Goal: Task Accomplishment & Management: Use online tool/utility

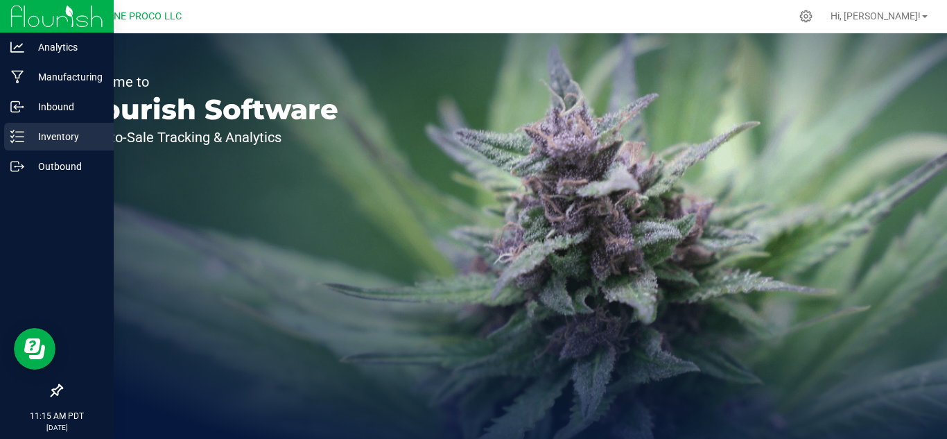
click at [42, 136] on p "Inventory" at bounding box center [65, 136] width 83 height 17
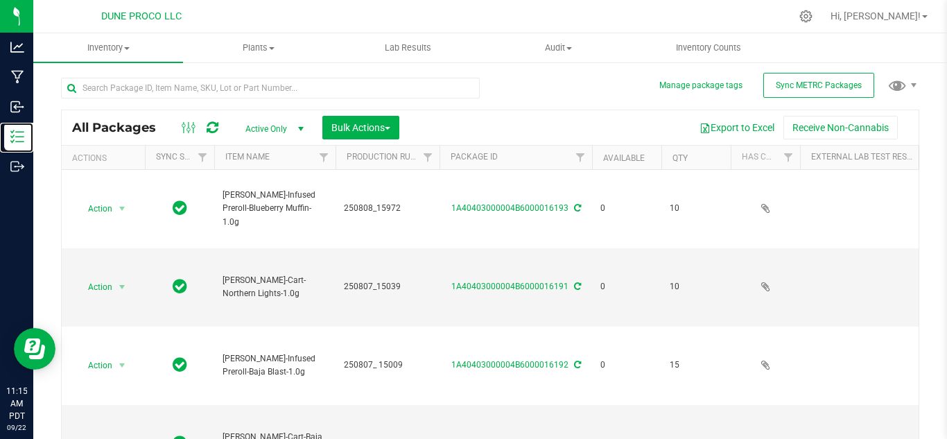
type input "[DATE]"
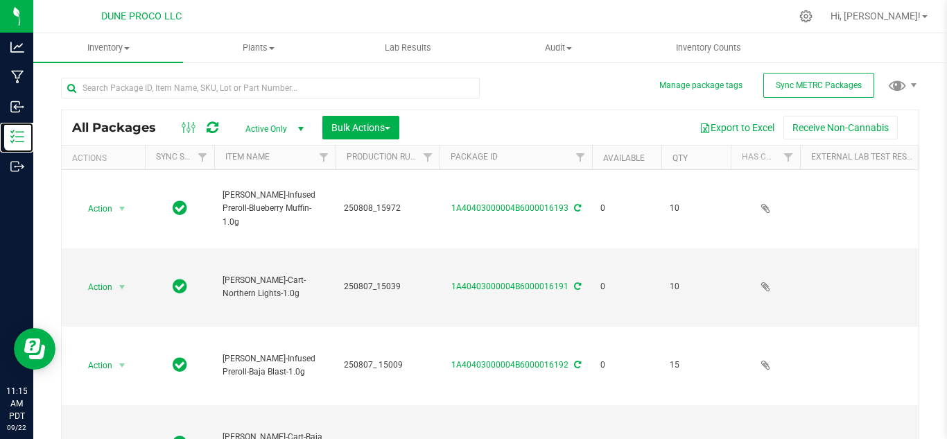
type input "[DATE]"
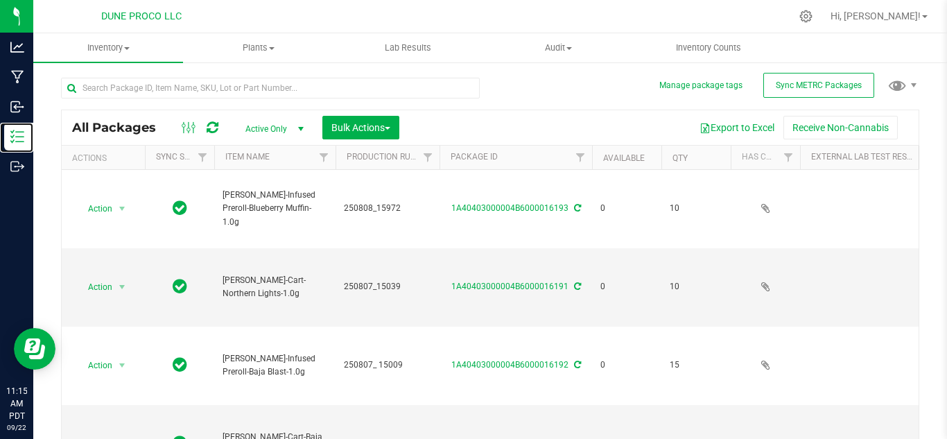
type input "[DATE]"
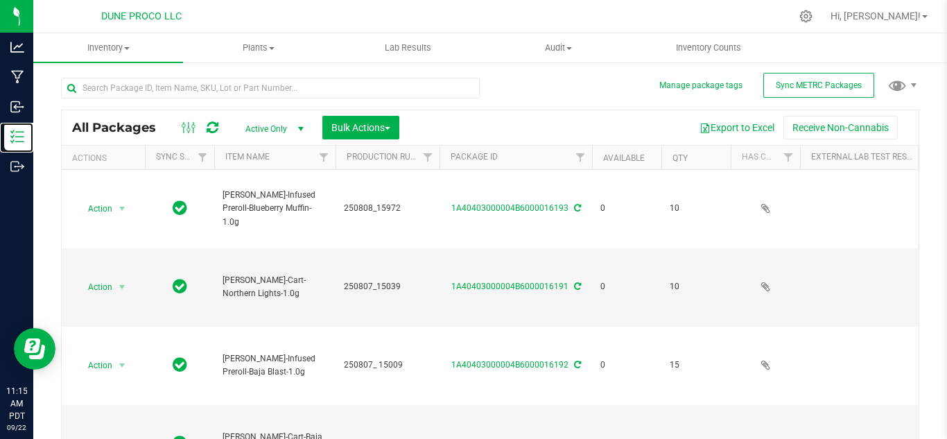
type input "[DATE]"
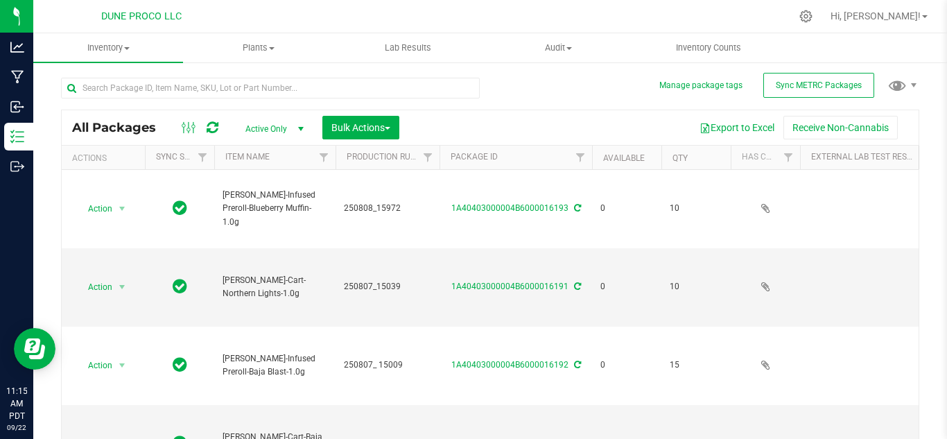
click at [302, 130] on span "select" at bounding box center [300, 128] width 11 height 11
click at [264, 212] on li "All" at bounding box center [271, 213] width 75 height 21
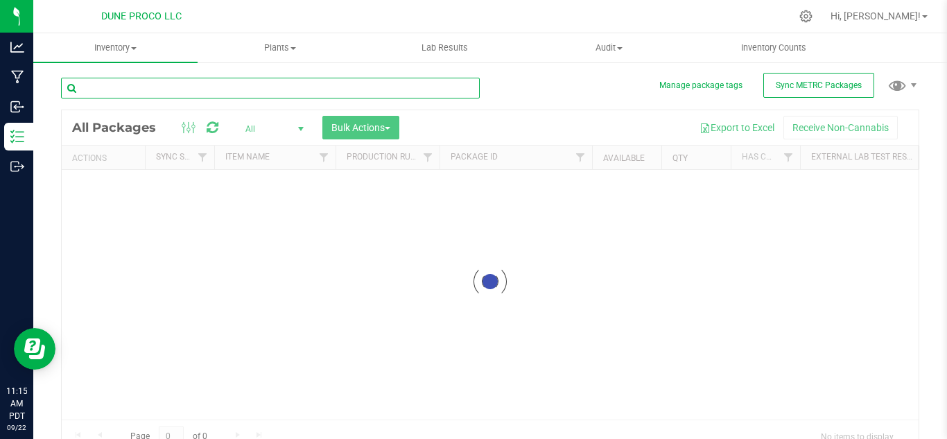
click at [175, 92] on input "text" at bounding box center [270, 88] width 419 height 21
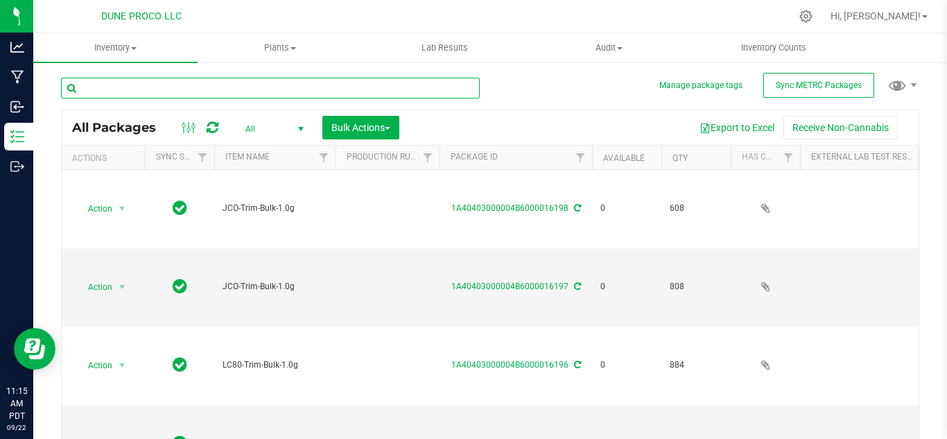
type input "[DATE]"
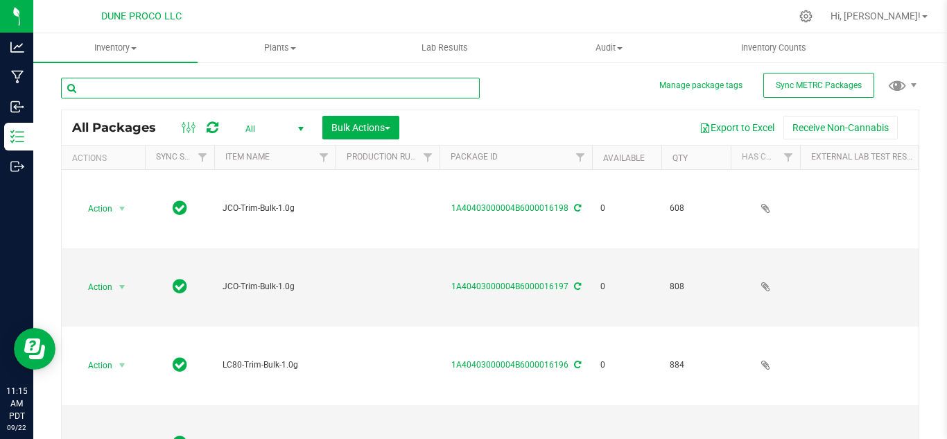
type input "[DATE]"
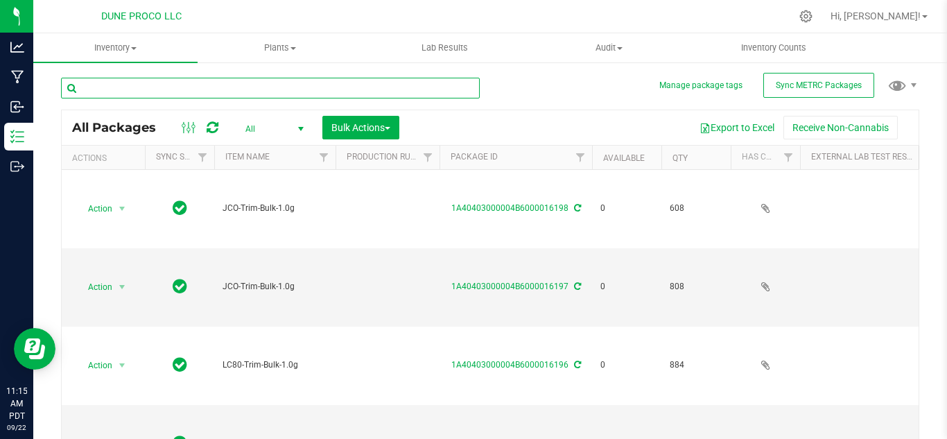
type input "[DATE]"
type input "14297"
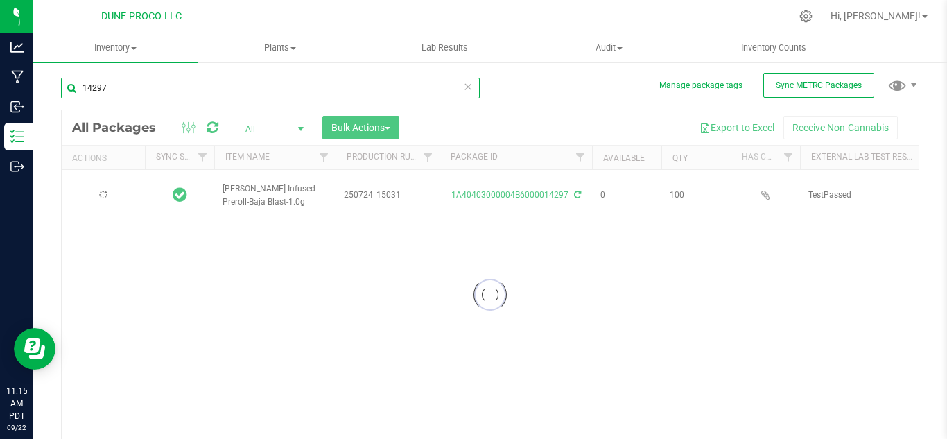
type input "[DATE]"
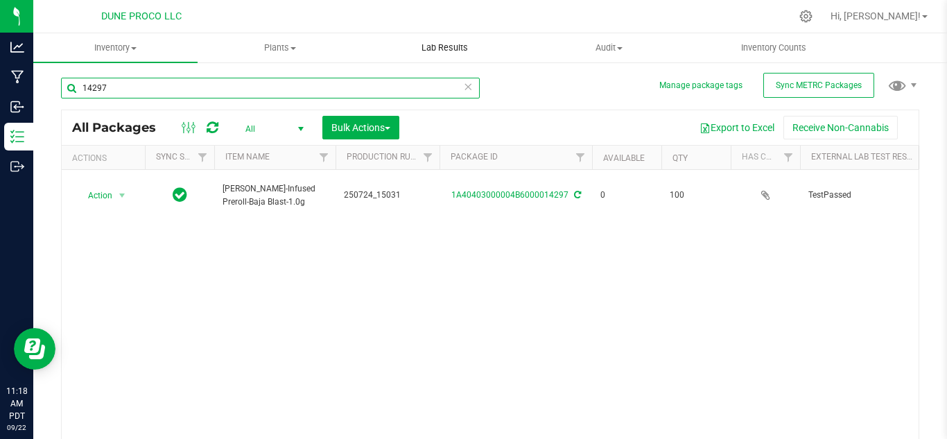
type input "14297"
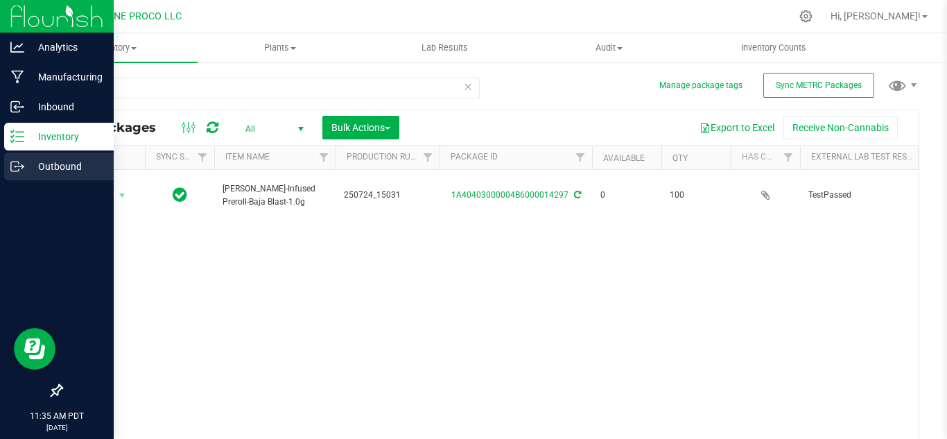
click at [44, 164] on p "Outbound" at bounding box center [65, 166] width 83 height 17
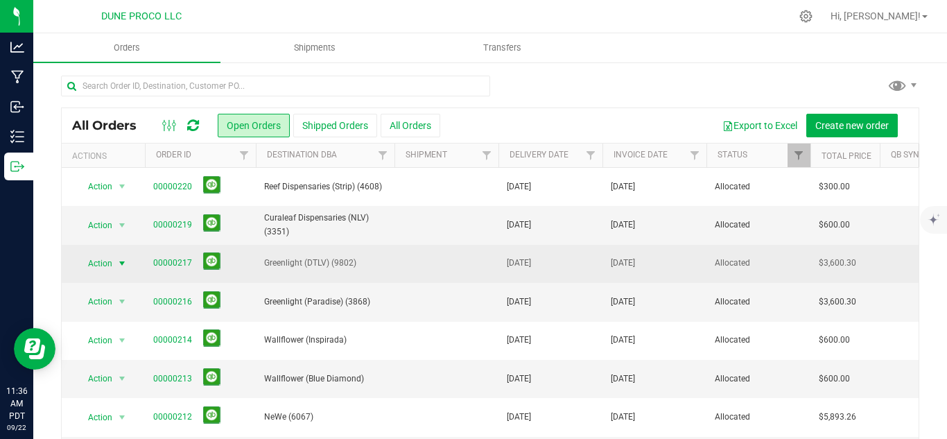
click at [123, 264] on span "select" at bounding box center [122, 263] width 11 height 11
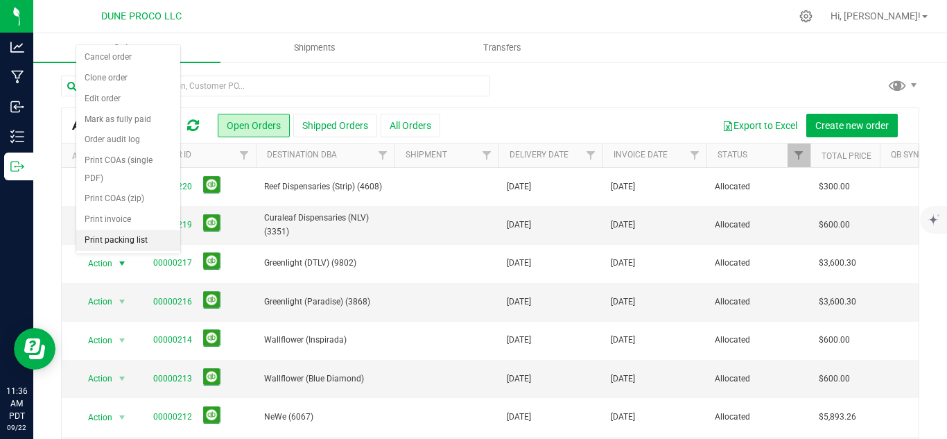
click at [118, 239] on li "Print packing list" at bounding box center [128, 240] width 104 height 21
